Goal: Book appointment/travel/reservation

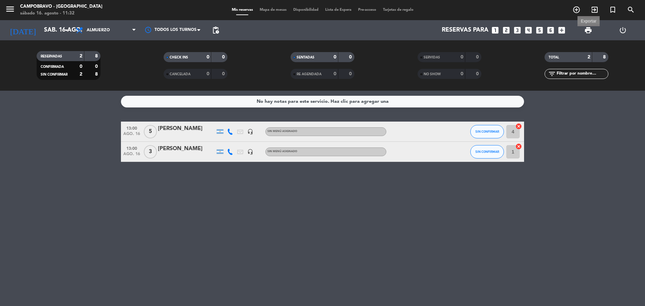
click at [590, 31] on span "print" at bounding box center [588, 30] width 8 height 8
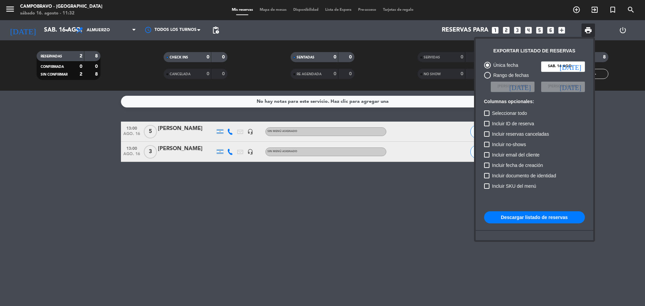
click at [521, 220] on button "Descargar listado de reservas" at bounding box center [534, 217] width 101 height 12
click at [547, 29] on div at bounding box center [322, 153] width 645 height 306
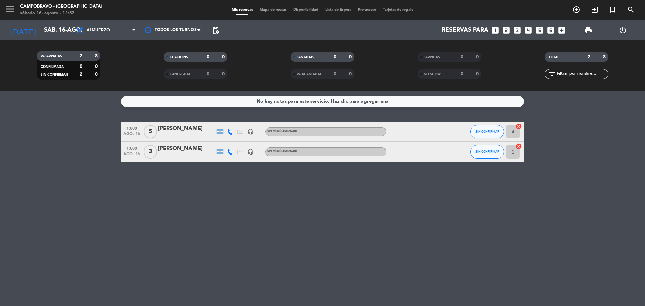
click at [549, 29] on icon "looks_6" at bounding box center [550, 30] width 9 height 9
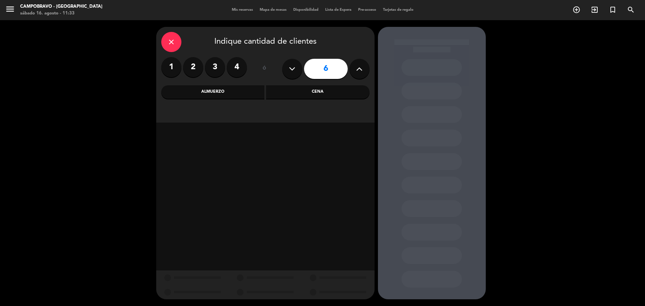
click at [248, 94] on div "Almuerzo" at bounding box center [212, 91] width 103 height 13
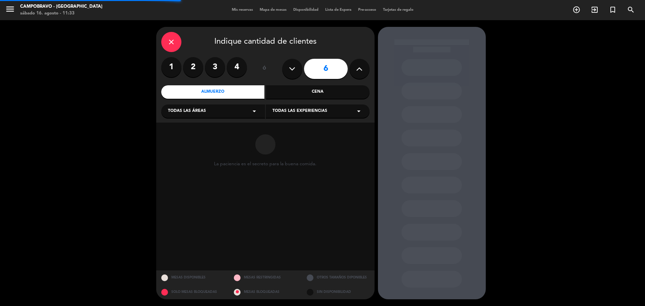
click at [211, 111] on div "Todas las áreas arrow_drop_down" at bounding box center [213, 110] width 104 height 13
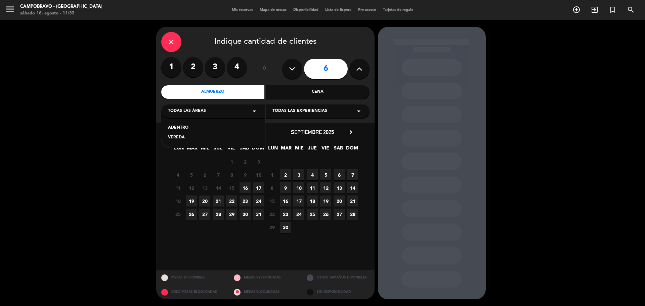
click at [177, 127] on div "ADENTRO" at bounding box center [213, 128] width 90 height 7
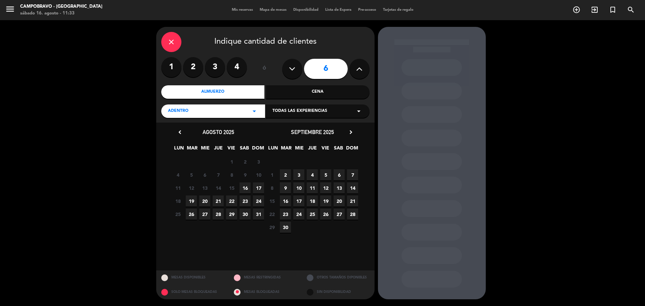
click at [246, 189] on span "16" at bounding box center [244, 187] width 11 height 11
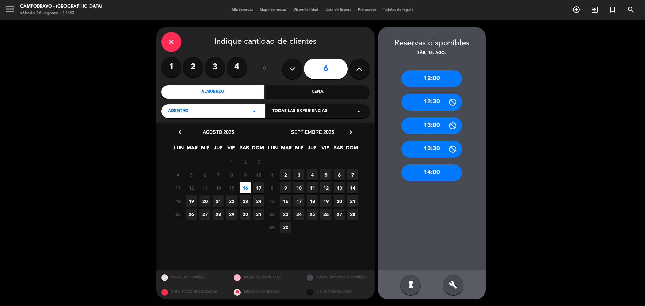
drag, startPoint x: 443, startPoint y: 77, endPoint x: 405, endPoint y: 81, distance: 38.2
click at [441, 77] on div "12:00" at bounding box center [431, 78] width 60 height 17
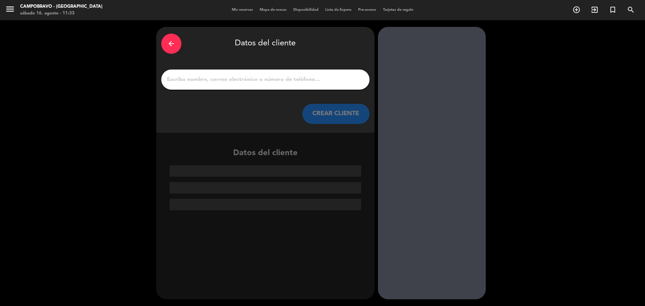
click at [228, 78] on input "1" at bounding box center [265, 79] width 198 height 9
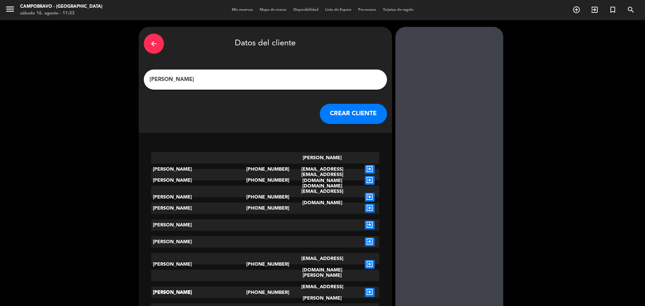
type input "[PERSON_NAME]"
click at [320, 110] on button "CREAR CLIENTE" at bounding box center [353, 114] width 67 height 20
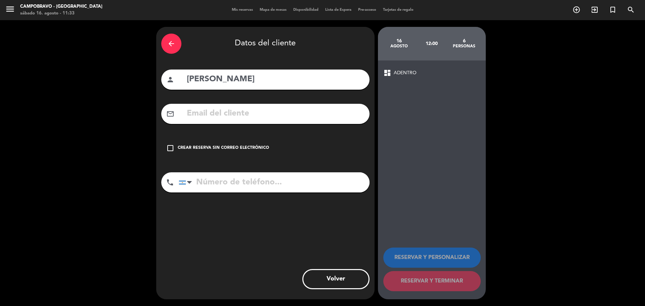
click at [166, 144] on icon "check_box_outline_blank" at bounding box center [170, 148] width 8 height 8
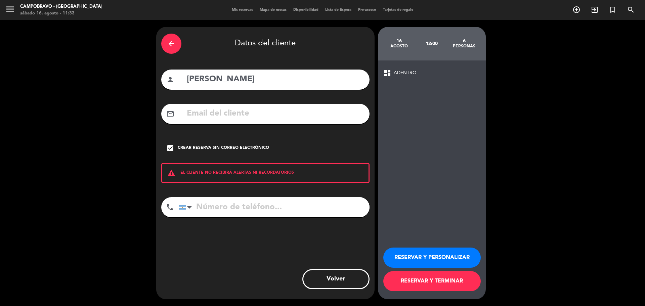
click at [237, 212] on input "tel" at bounding box center [274, 207] width 191 height 20
type input "1111111111"
click at [455, 282] on button "RESERVAR Y TERMINAR" at bounding box center [431, 281] width 97 height 20
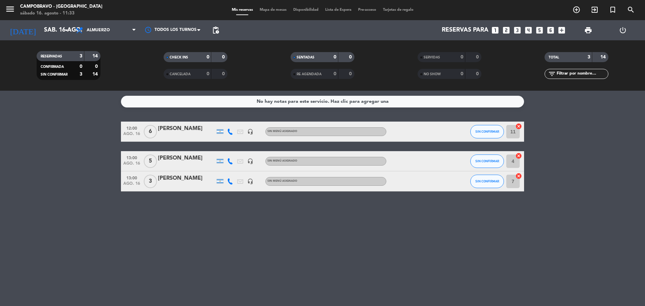
click at [588, 29] on span "print" at bounding box center [588, 30] width 8 height 8
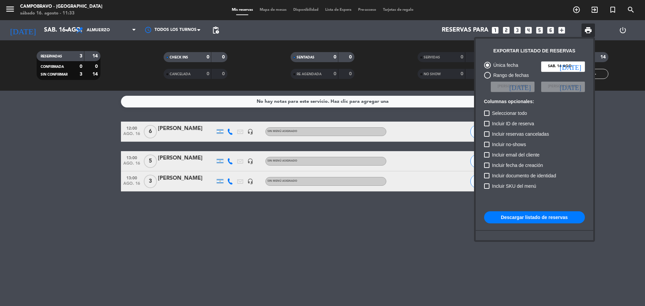
click at [533, 217] on button "Descargar listado de reservas" at bounding box center [534, 217] width 101 height 12
